Goal: Information Seeking & Learning: Learn about a topic

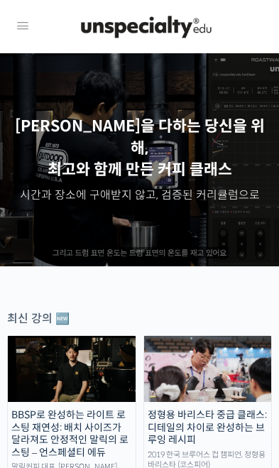
click at [24, 27] on icon at bounding box center [22, 26] width 17 height 17
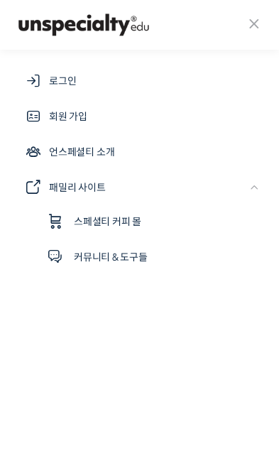
click at [49, 82] on span "로그인" at bounding box center [62, 80] width 27 height 17
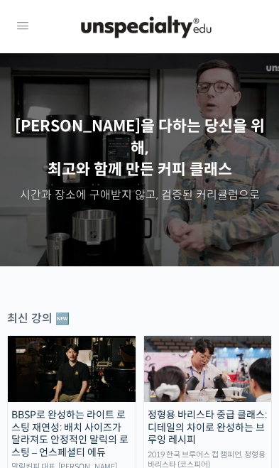
click at [14, 37] on link at bounding box center [22, 25] width 17 height 23
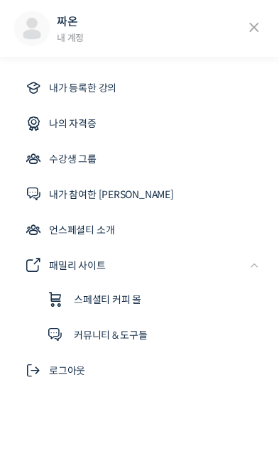
click at [143, 86] on link "내가 등록한 강의" at bounding box center [139, 88] width 251 height 34
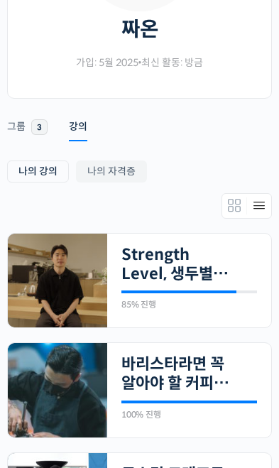
scroll to position [194, 0]
click at [185, 282] on link "Strength Level, 생두별 특징을 살리는 아이덴티티 커피랩 [PERSON_NAME] [PERSON_NAME]의 로스팅 클래스" at bounding box center [175, 264] width 109 height 39
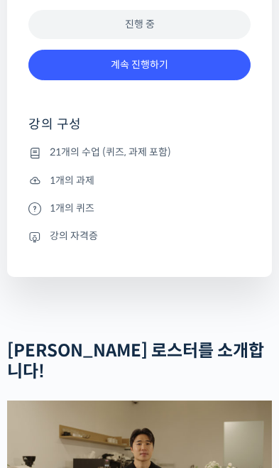
scroll to position [482, 0]
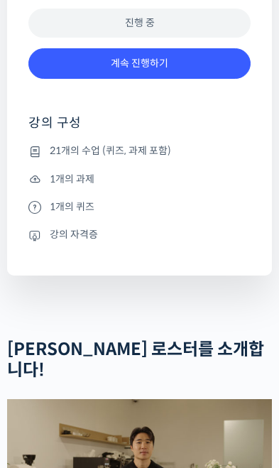
click at [217, 38] on div "진행 중" at bounding box center [139, 23] width 222 height 29
click at [215, 38] on div "진행 중" at bounding box center [139, 23] width 222 height 29
click at [219, 38] on div "진행 중" at bounding box center [139, 23] width 222 height 29
click at [200, 79] on link "계속 진행하기" at bounding box center [139, 63] width 222 height 31
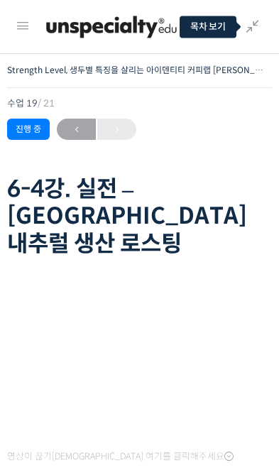
click at [248, 34] on icon at bounding box center [252, 26] width 17 height 17
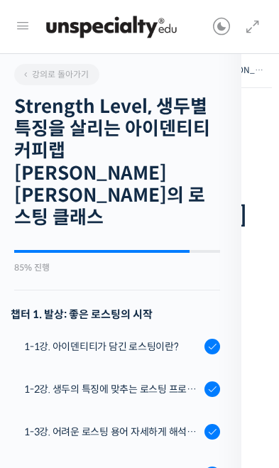
click at [144, 381] on div "1-2강. 생두의 특징에 맞추는 로스팅 프로파일 'Stength Level'" at bounding box center [112, 389] width 176 height 16
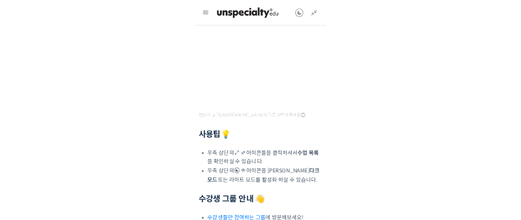
scroll to position [443, 0]
